Goal: Information Seeking & Learning: Learn about a topic

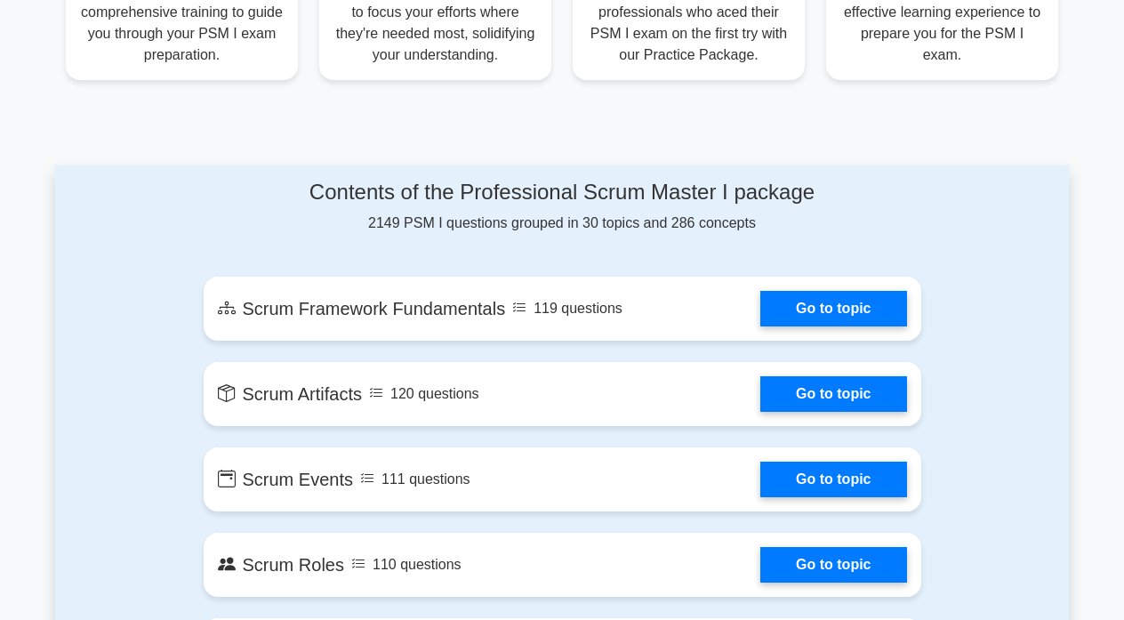
scroll to position [804, 0]
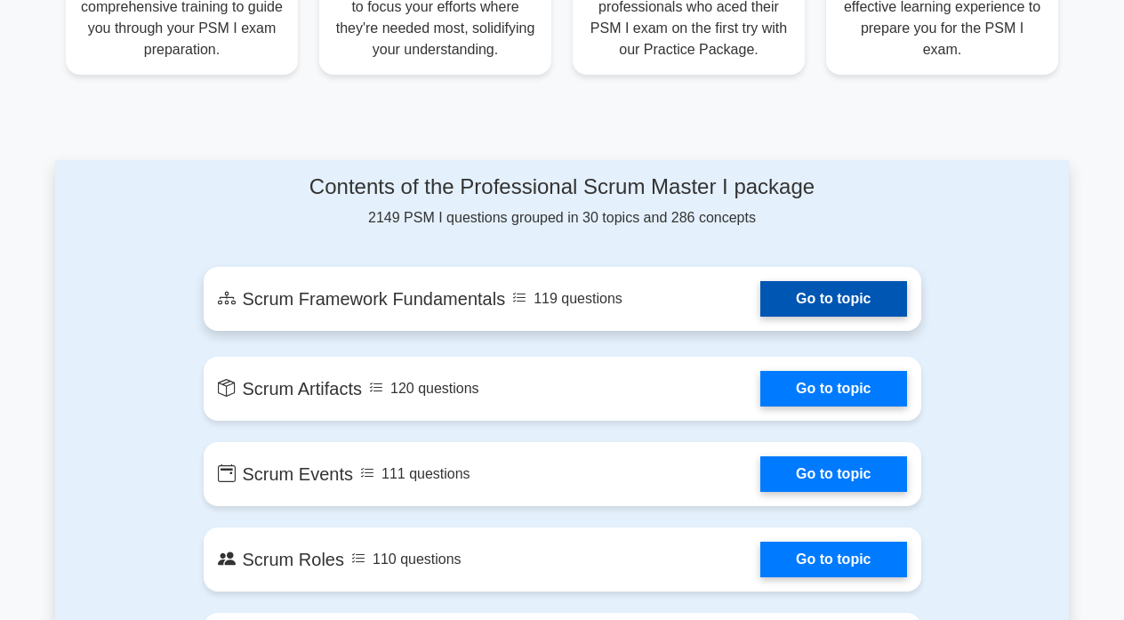
click at [820, 296] on link "Go to topic" at bounding box center [833, 299] width 146 height 36
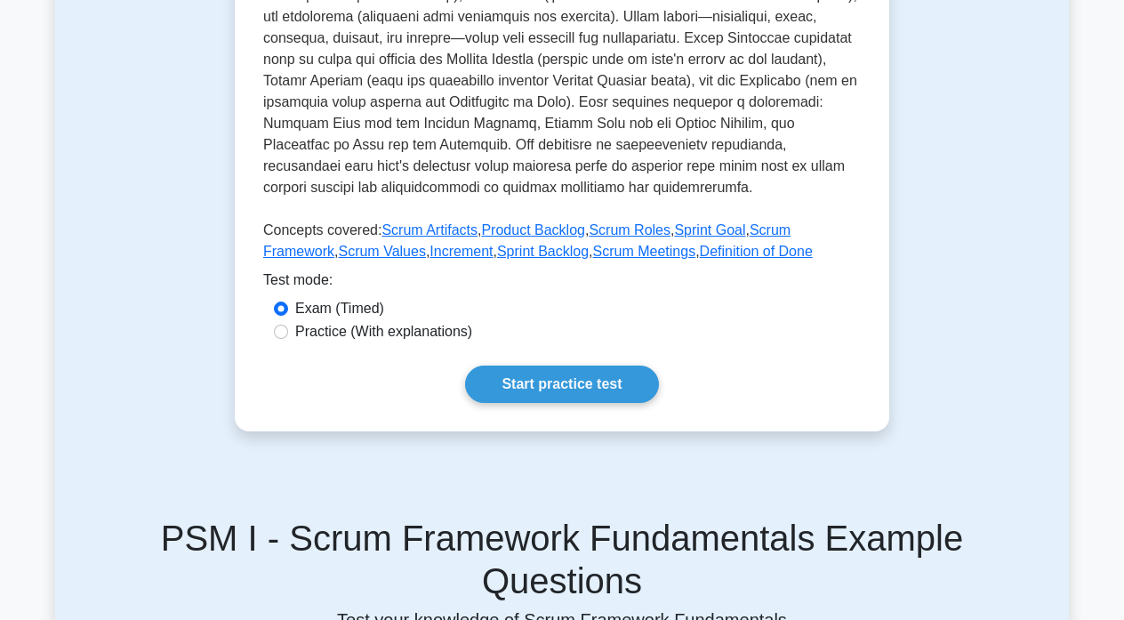
scroll to position [716, 0]
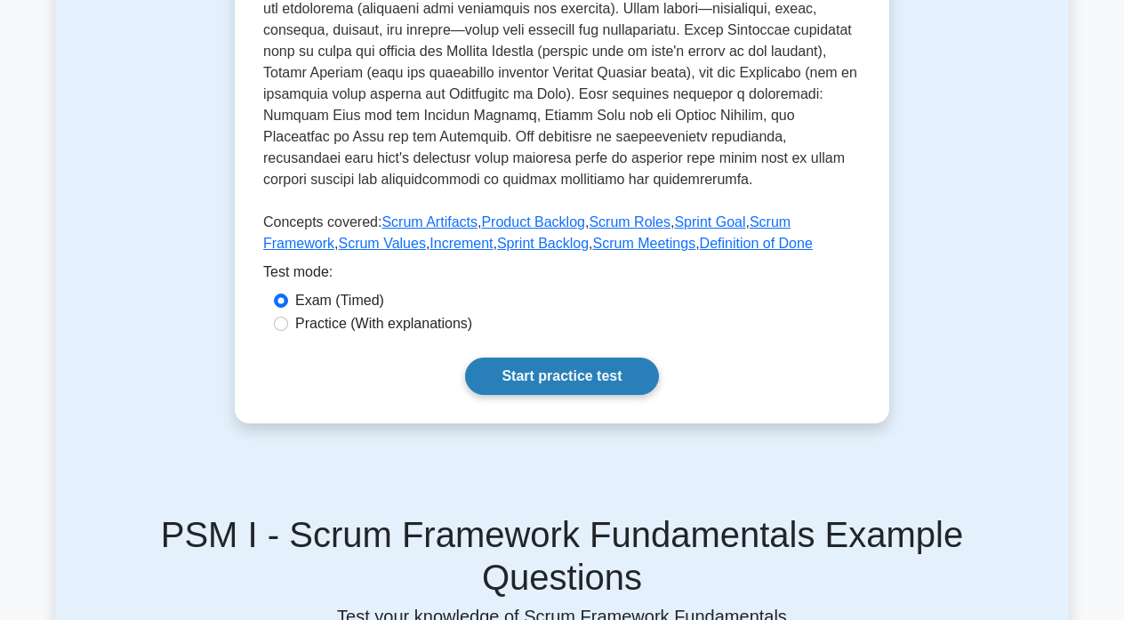
click at [545, 375] on link "Start practice test" at bounding box center [561, 375] width 193 height 37
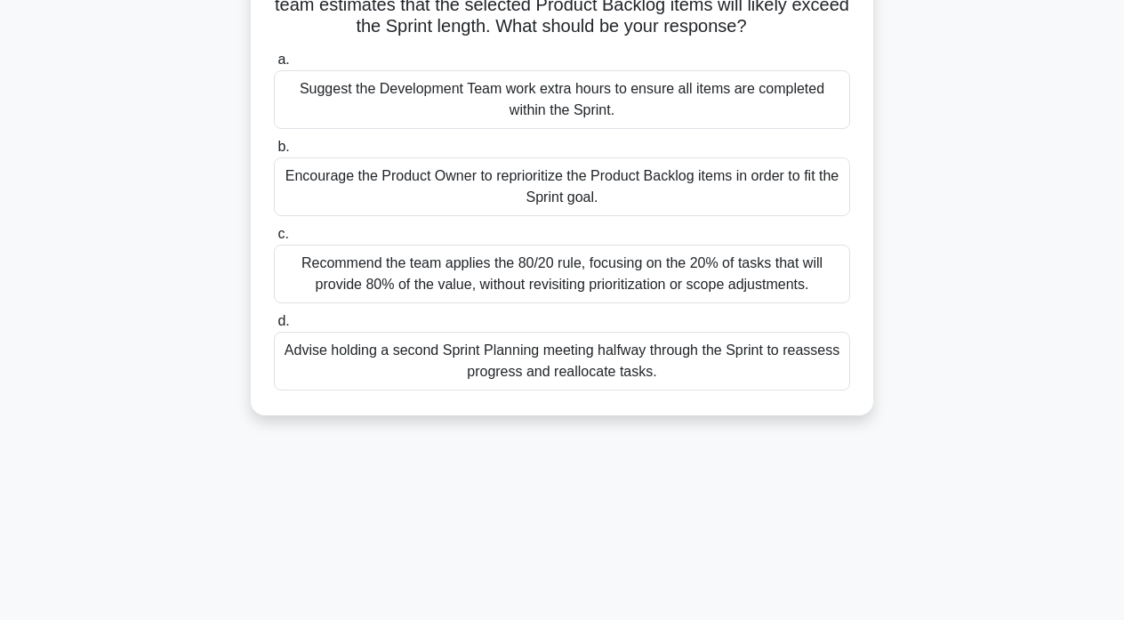
scroll to position [180, 0]
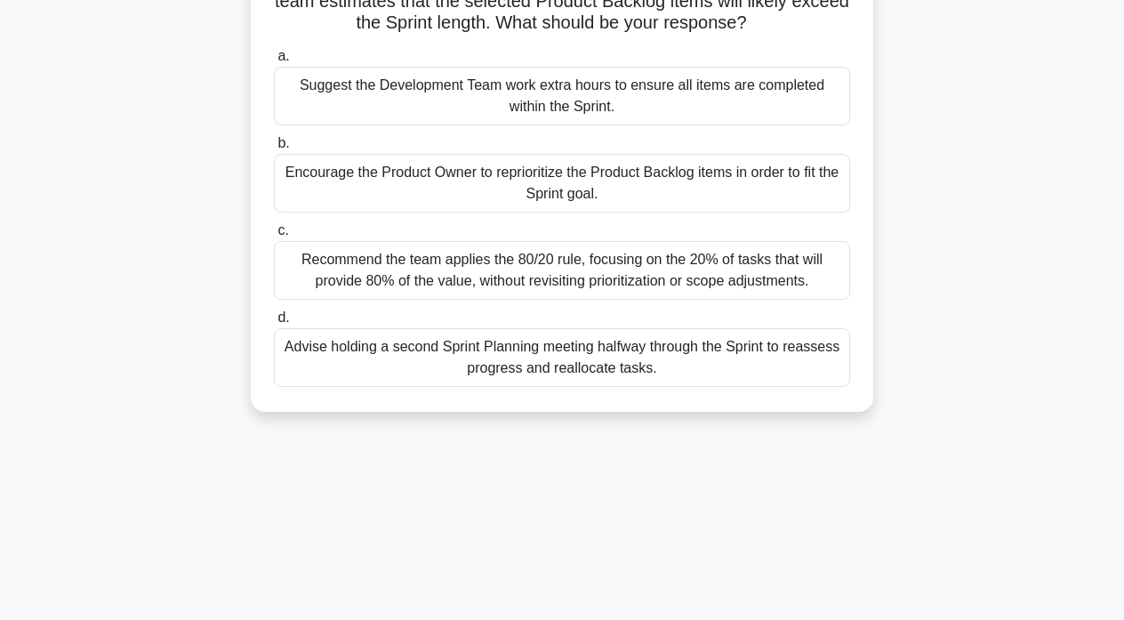
click at [482, 275] on div "Recommend the team applies the 80/20 rule, focusing on the 20% of tasks that wi…" at bounding box center [562, 270] width 576 height 59
click at [274, 236] on input "c. Recommend the team applies the 80/20 rule, focusing on the 20% of tasks that…" at bounding box center [274, 231] width 0 height 12
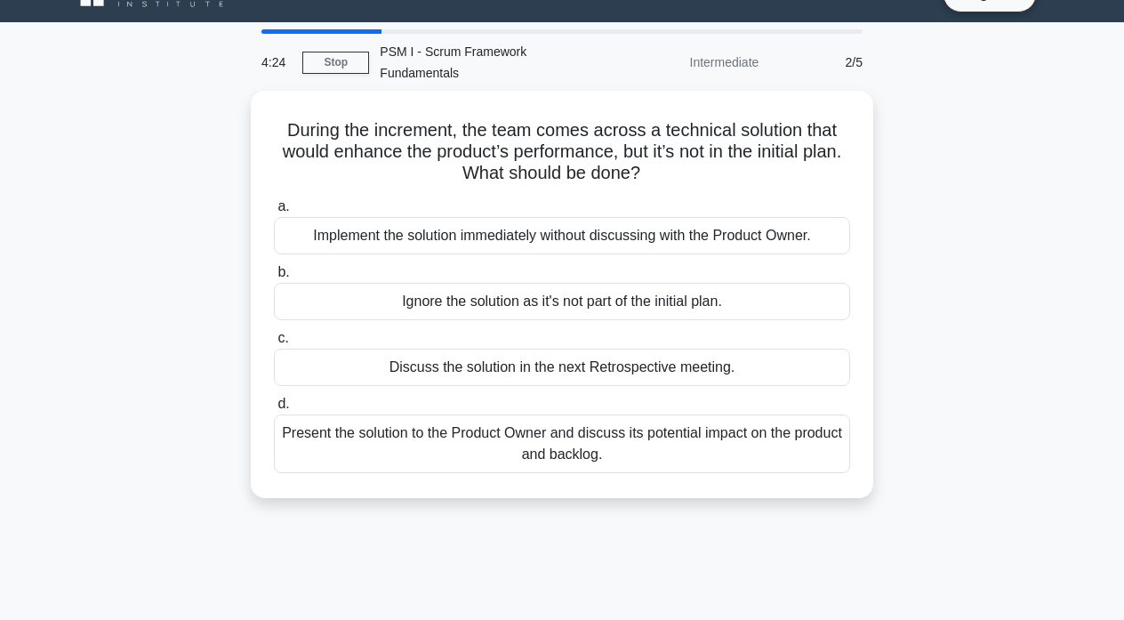
scroll to position [0, 0]
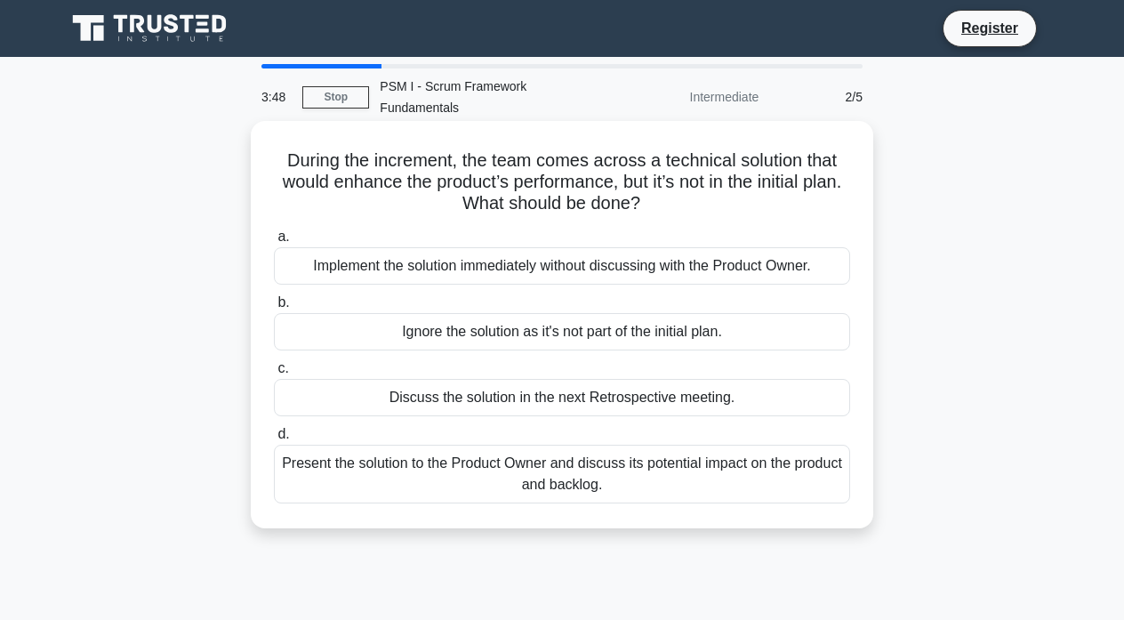
click at [514, 476] on div "Present the solution to the Product Owner and discuss its potential impact on t…" at bounding box center [562, 474] width 576 height 59
click at [274, 440] on input "d. Present the solution to the Product Owner and discuss its potential impact o…" at bounding box center [274, 435] width 0 height 12
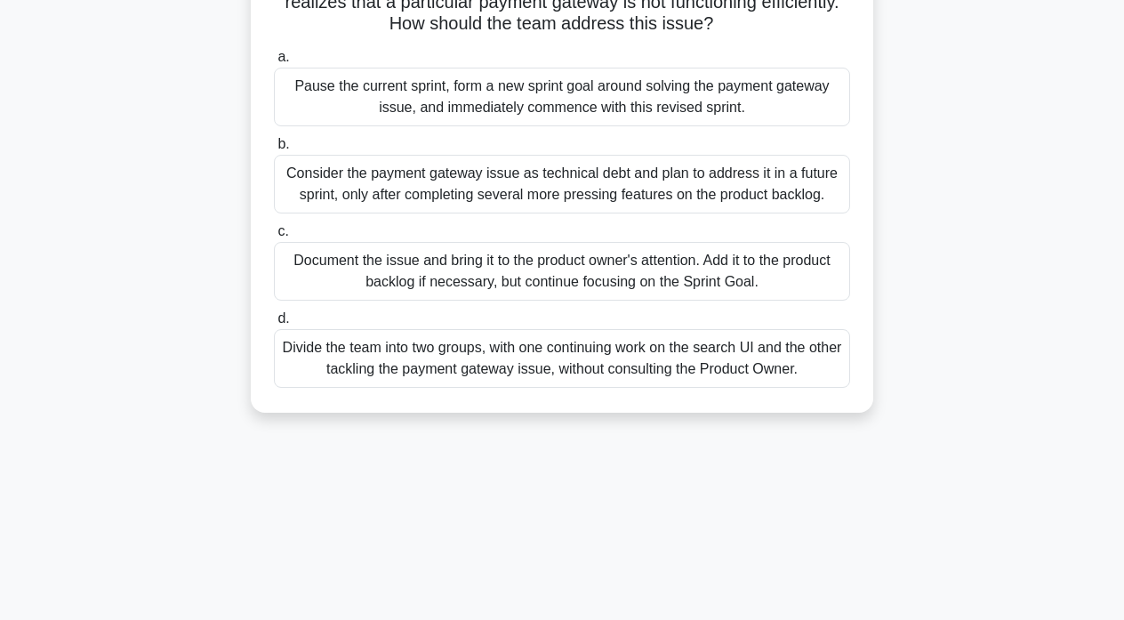
scroll to position [205, 0]
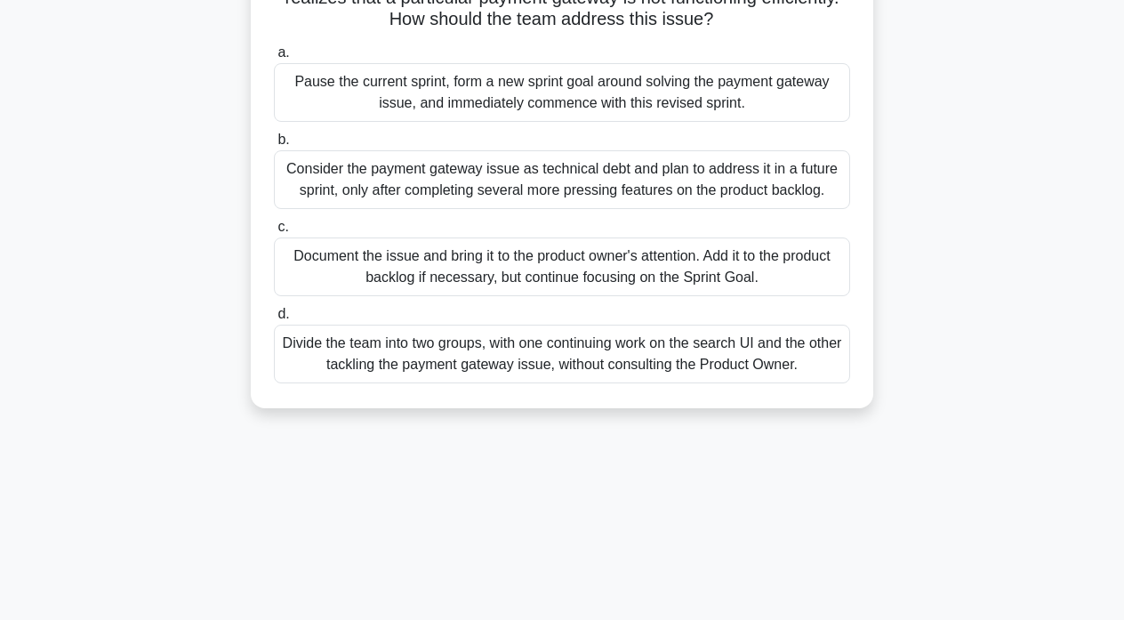
click at [525, 352] on div "Divide the team into two groups, with one continuing work on the search UI and …" at bounding box center [562, 354] width 576 height 59
click at [274, 320] on input "d. Divide the team into two groups, with one continuing work on the search UI a…" at bounding box center [274, 315] width 0 height 12
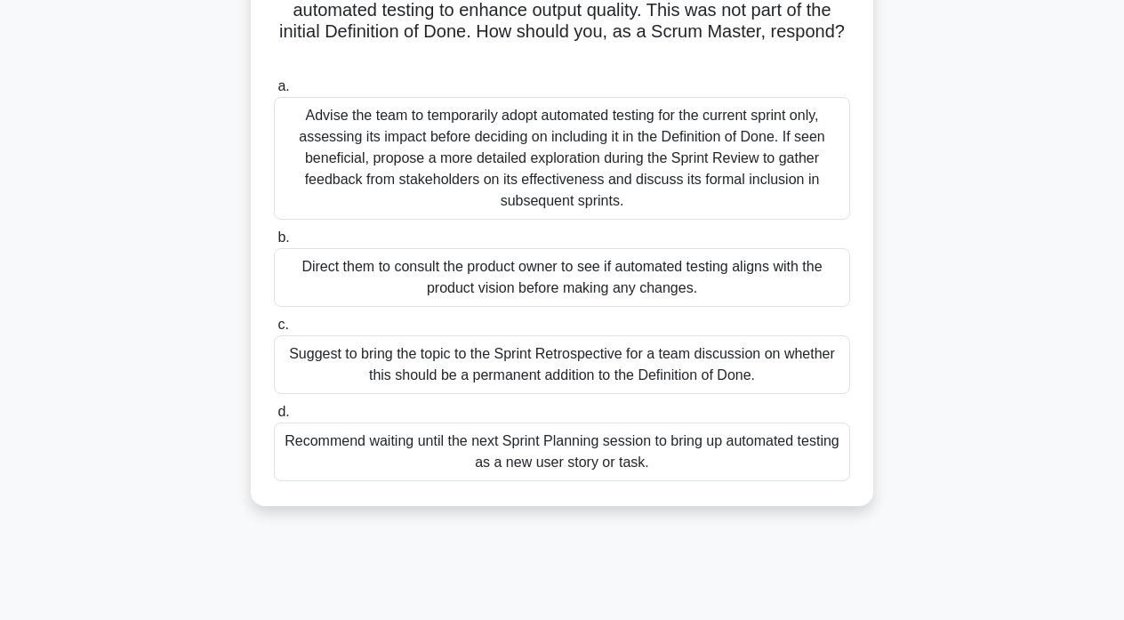
scroll to position [176, 0]
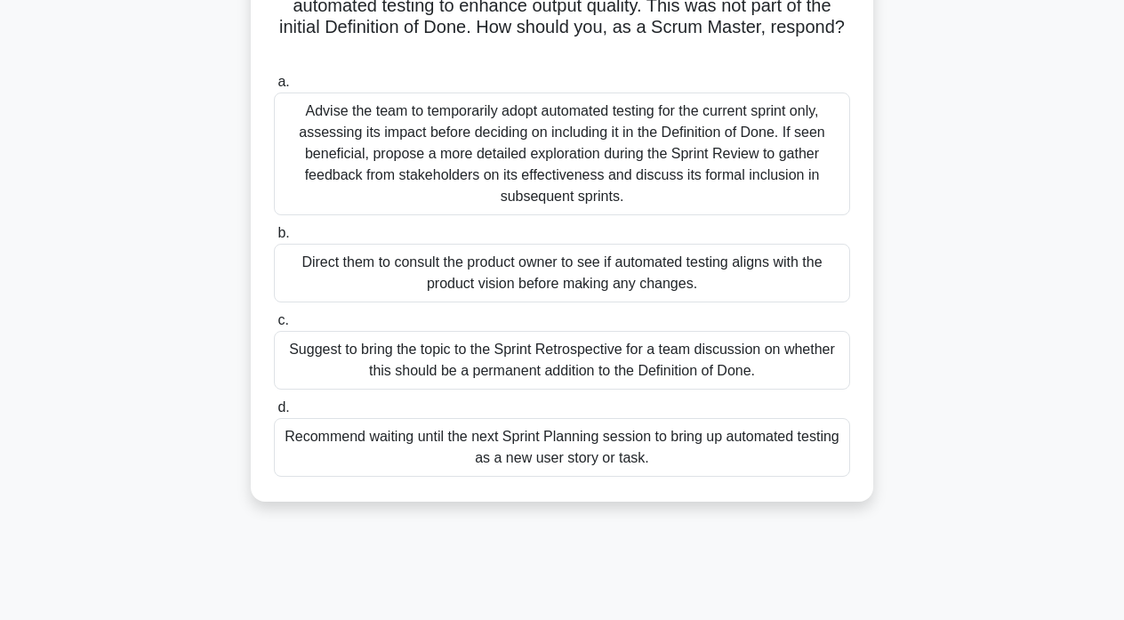
click at [527, 363] on div "Suggest to bring the topic to the Sprint Retrospective for a team discussion on…" at bounding box center [562, 360] width 576 height 59
click at [274, 326] on input "c. Suggest to bring the topic to the Sprint Retrospective for a team discussion…" at bounding box center [274, 321] width 0 height 12
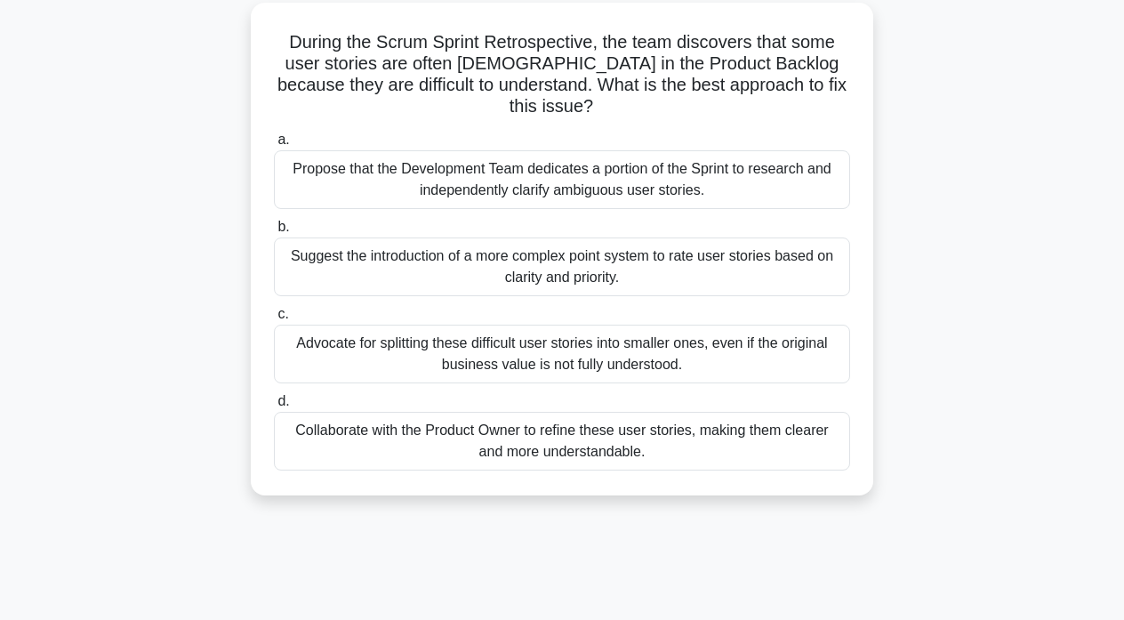
scroll to position [137, 0]
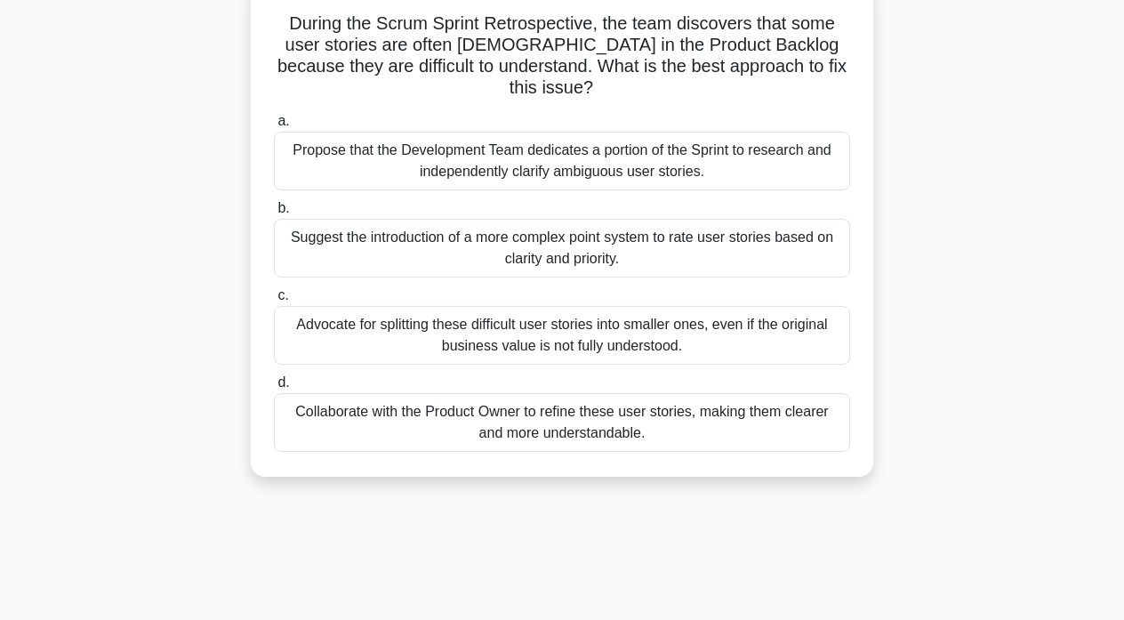
click at [526, 409] on div "Collaborate with the Product Owner to refine these user stories, making them cl…" at bounding box center [562, 422] width 576 height 59
click at [274, 389] on input "d. Collaborate with the Product Owner to refine these user stories, making them…" at bounding box center [274, 383] width 0 height 12
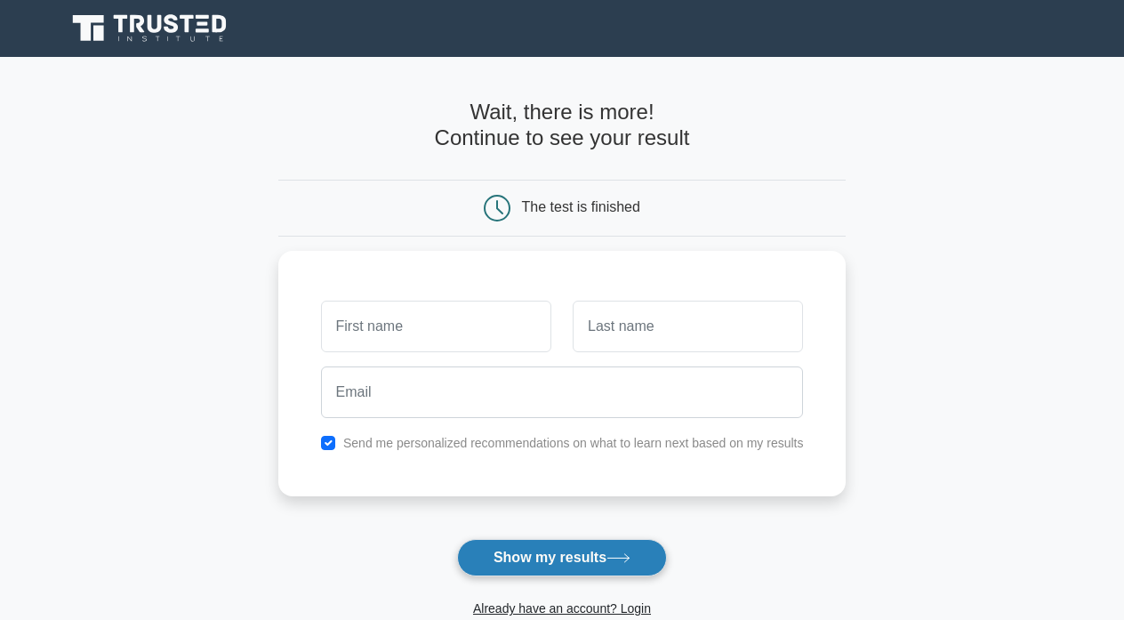
click at [553, 554] on button "Show my results" at bounding box center [562, 557] width 210 height 37
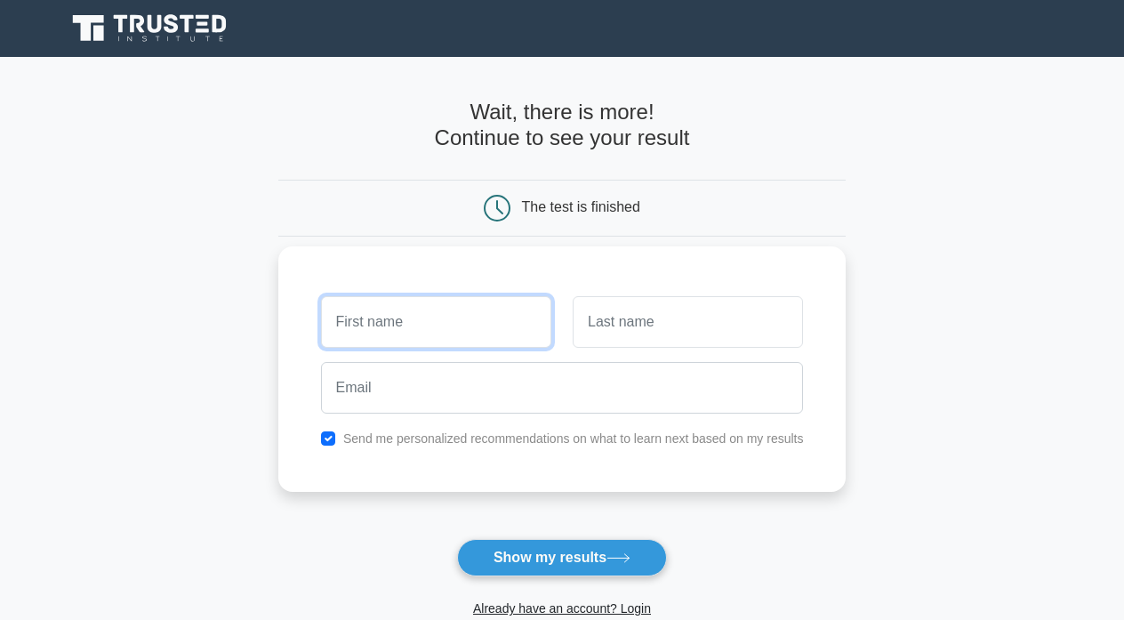
type input "[PERSON_NAME]"
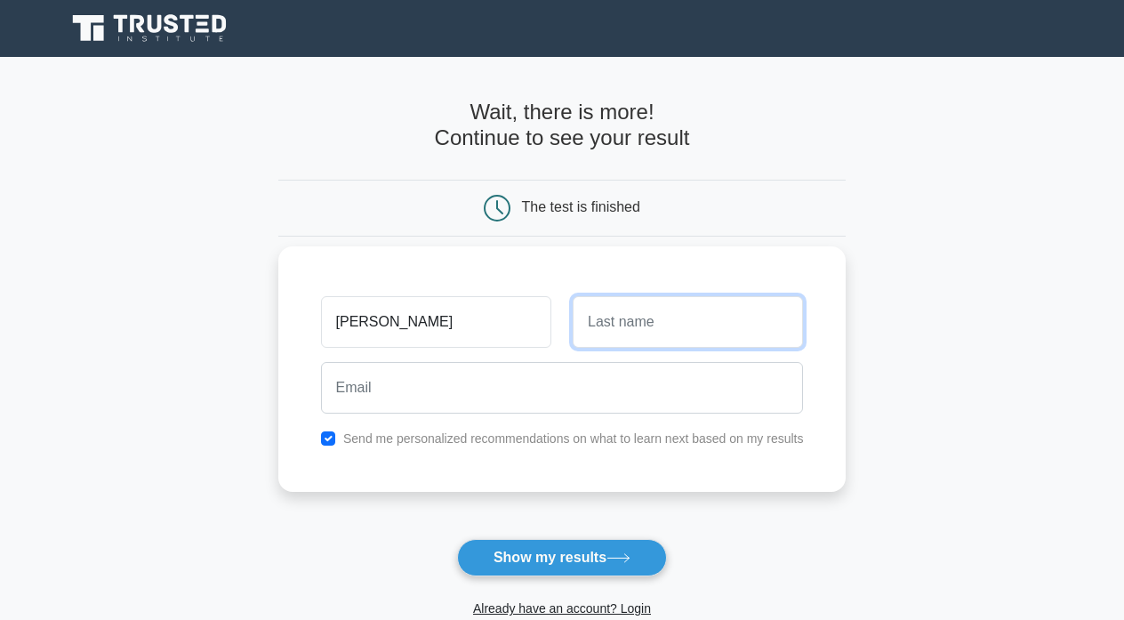
click at [616, 329] on input "text" at bounding box center [688, 322] width 230 height 52
type input "k"
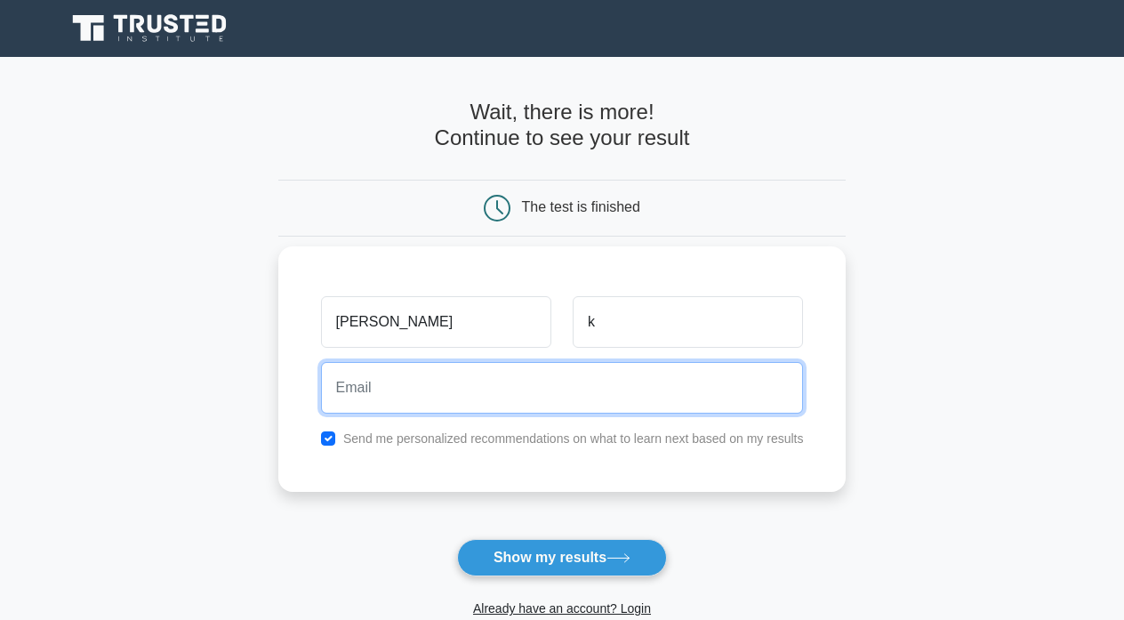
click at [556, 385] on input "email" at bounding box center [562, 388] width 483 height 52
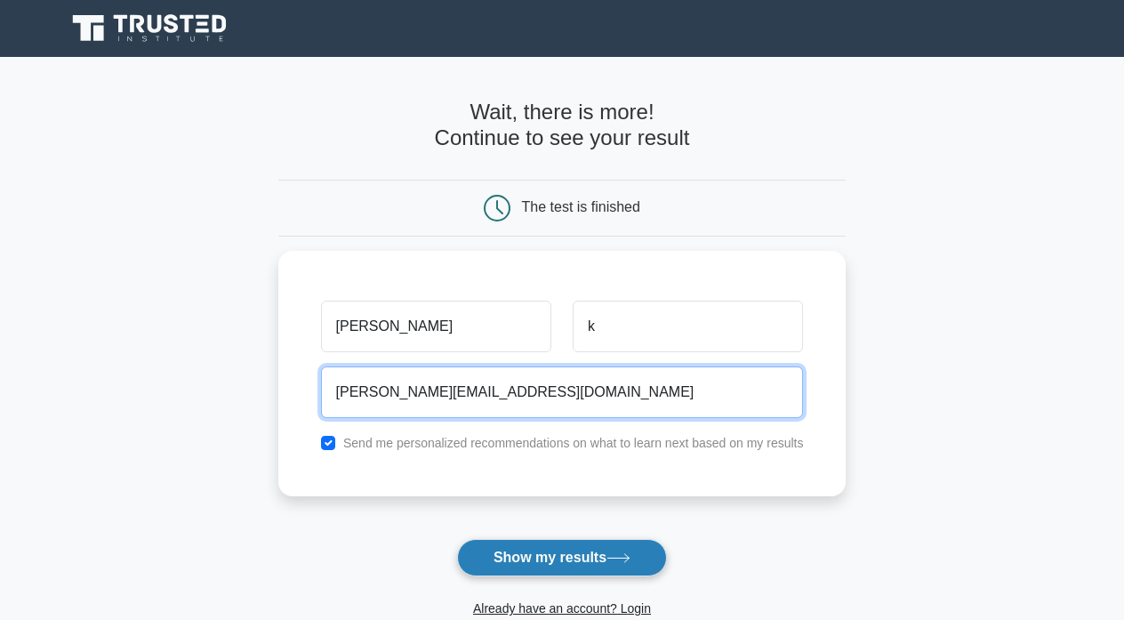
type input "karanam.souji424@gmail.com"
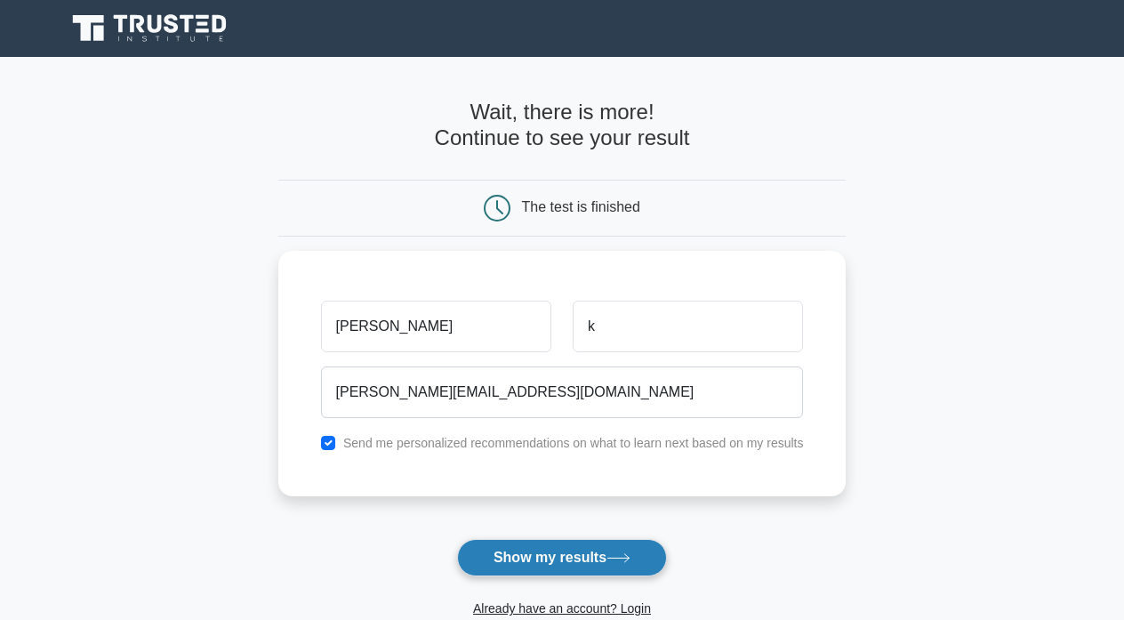
click at [547, 562] on button "Show my results" at bounding box center [562, 557] width 210 height 37
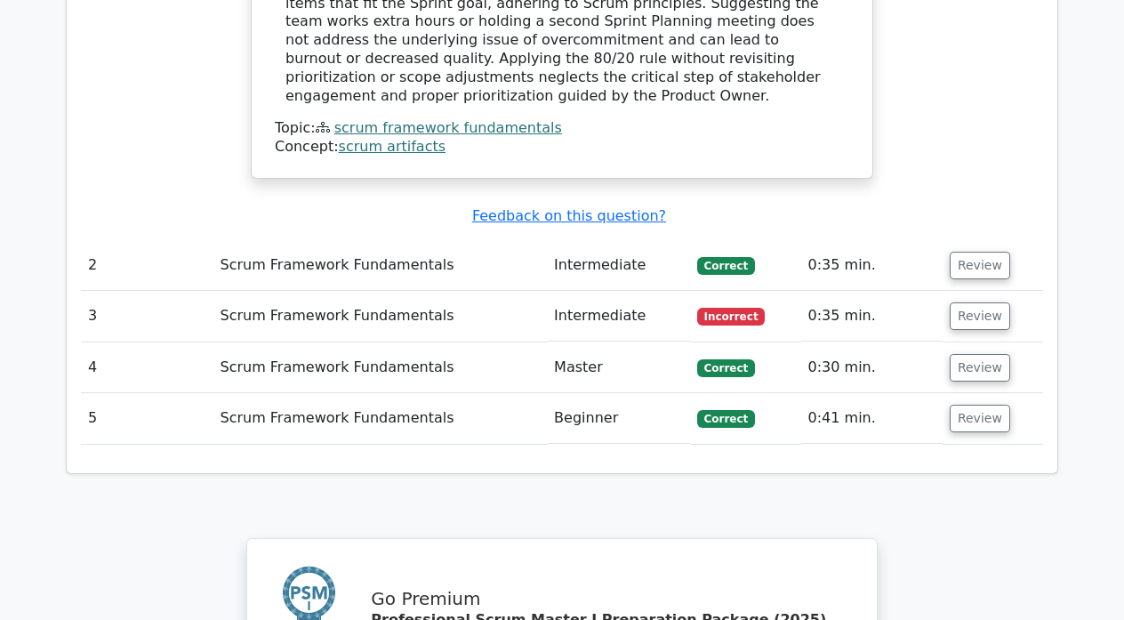
scroll to position [2106, 0]
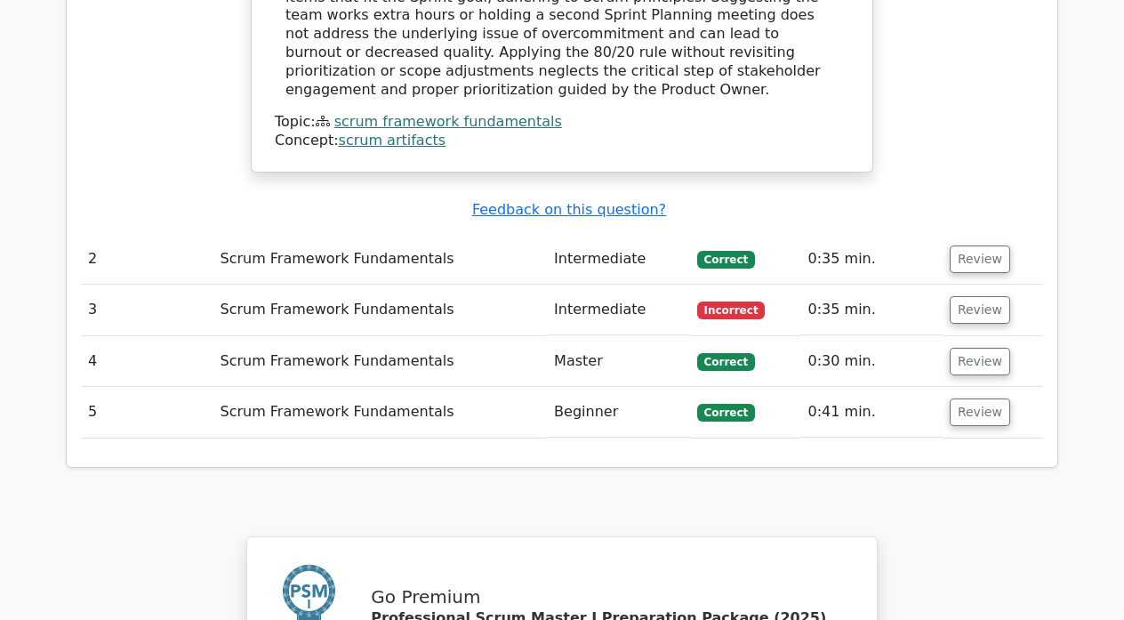
click at [890, 284] on td "0:35 min." at bounding box center [871, 309] width 141 height 51
click at [964, 296] on button "Review" at bounding box center [980, 310] width 60 height 28
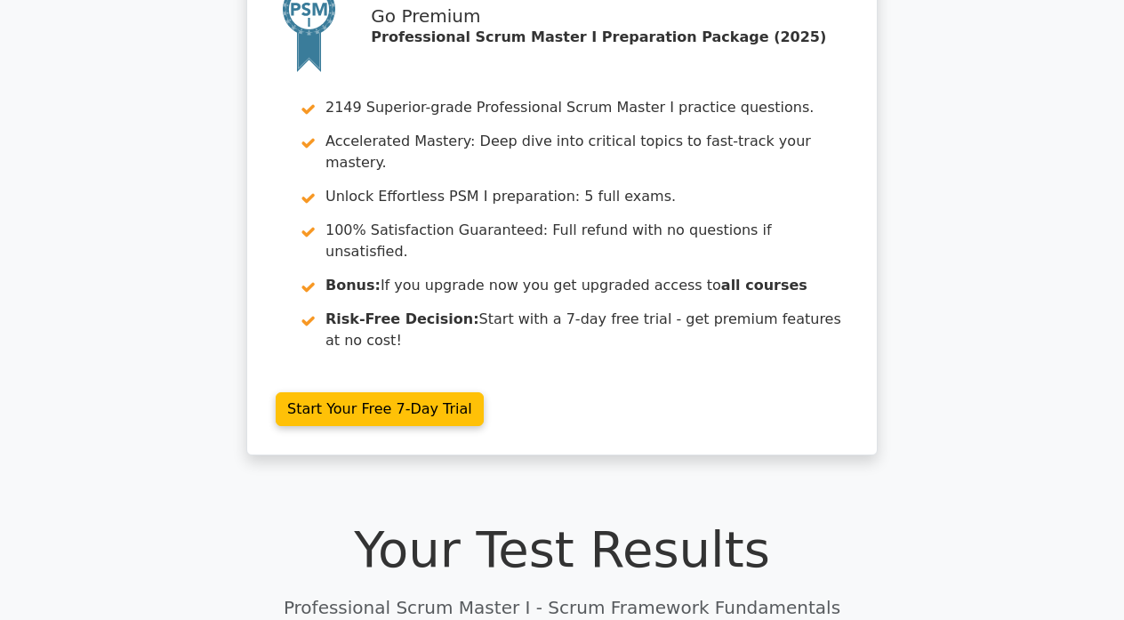
scroll to position [0, 0]
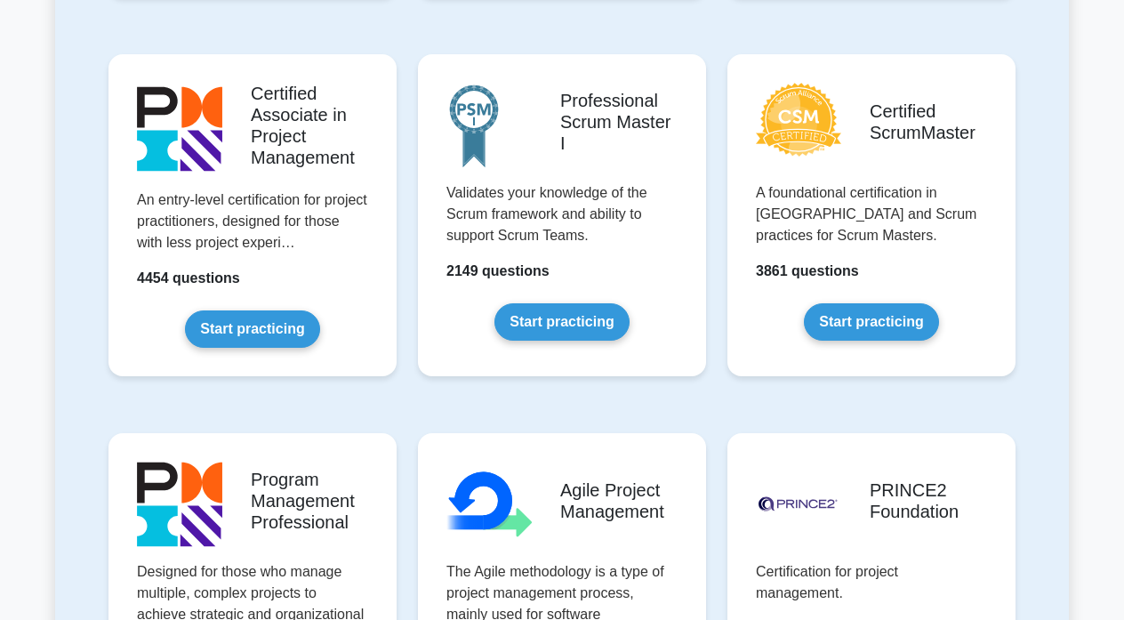
scroll to position [827, 0]
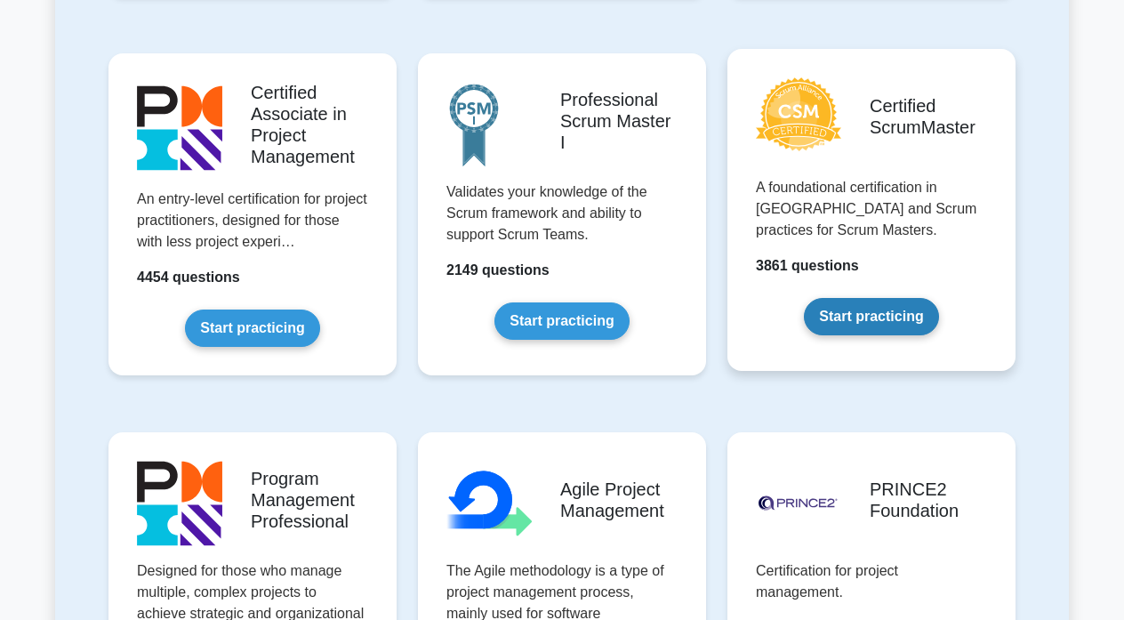
click at [837, 319] on link "Start practicing" at bounding box center [871, 316] width 134 height 37
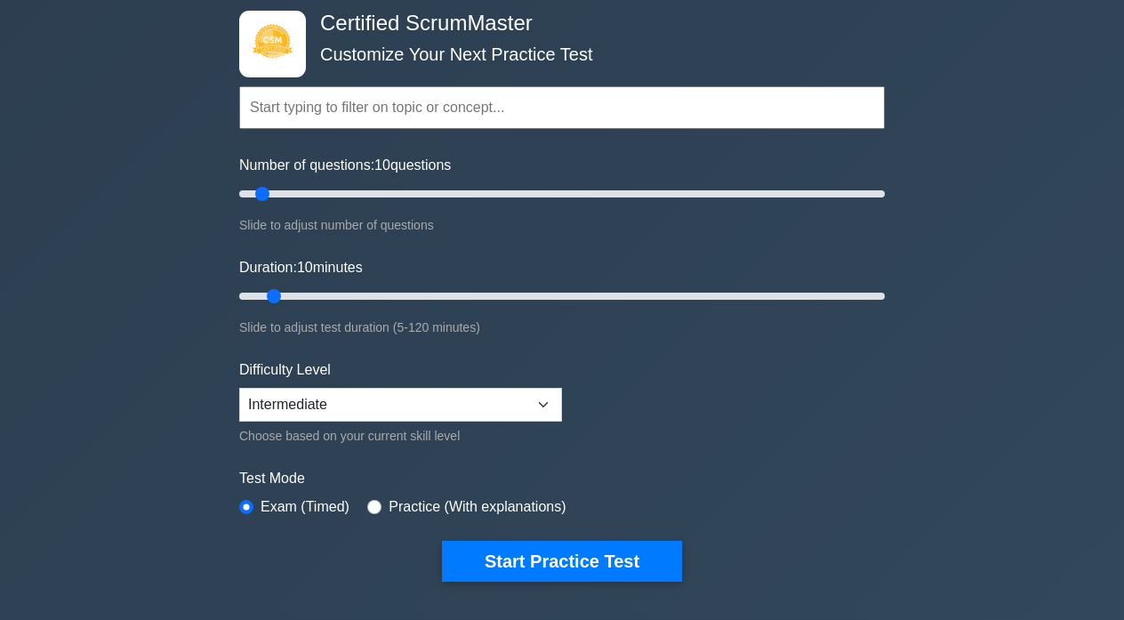
scroll to position [92, 0]
